Goal: Transaction & Acquisition: Purchase product/service

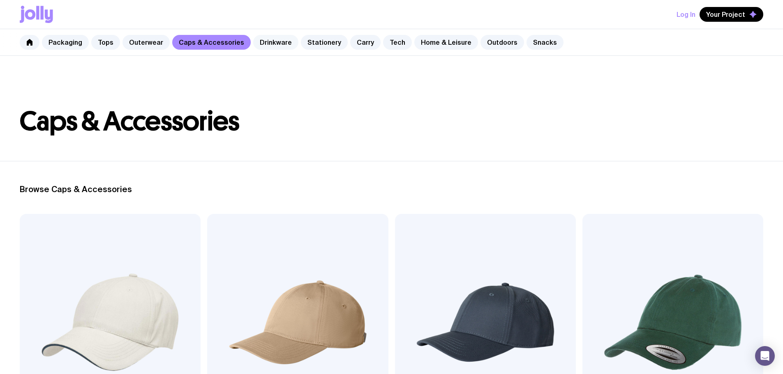
click at [270, 43] on link "Drinkware" at bounding box center [275, 42] width 45 height 15
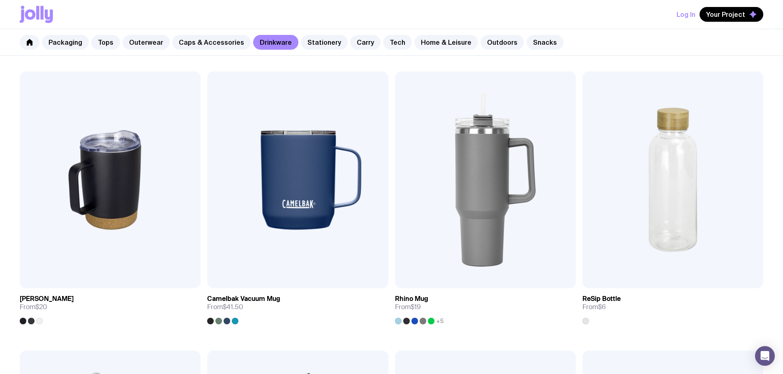
scroll to position [779, 0]
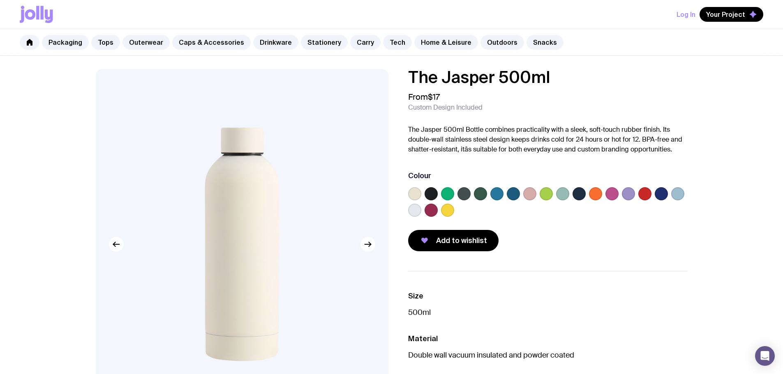
click at [629, 195] on label at bounding box center [628, 193] width 13 height 13
click at [0, 0] on input "radio" at bounding box center [0, 0] width 0 height 0
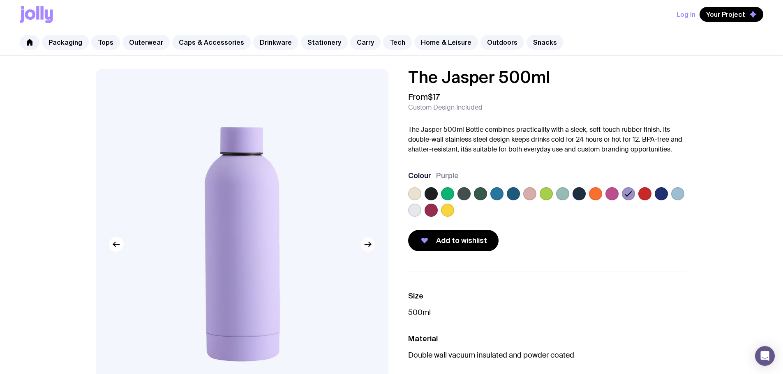
click at [369, 252] on div at bounding box center [242, 244] width 293 height 351
click at [370, 247] on icon "button" at bounding box center [368, 245] width 10 height 10
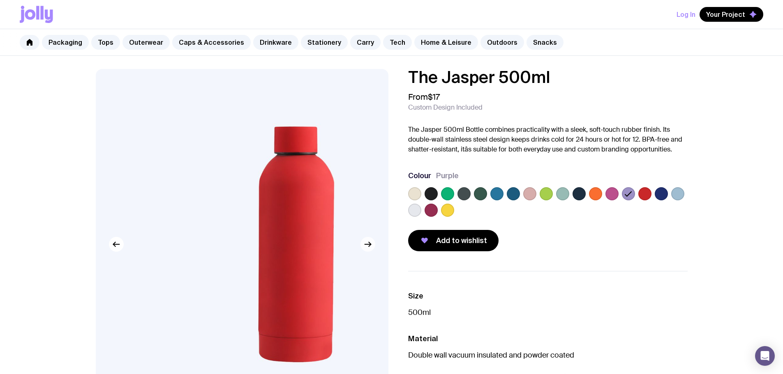
click at [370, 247] on icon "button" at bounding box center [368, 245] width 10 height 10
